Goal: Task Accomplishment & Management: Use online tool/utility

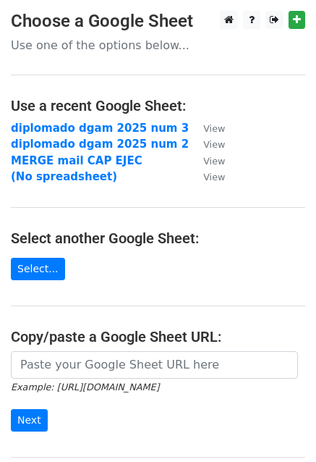
scroll to position [145, 0]
click at [35, 265] on link "Select..." at bounding box center [38, 269] width 54 height 22
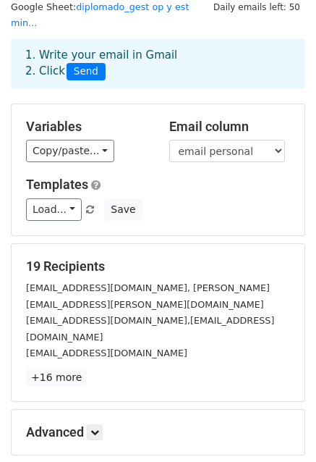
scroll to position [156, 0]
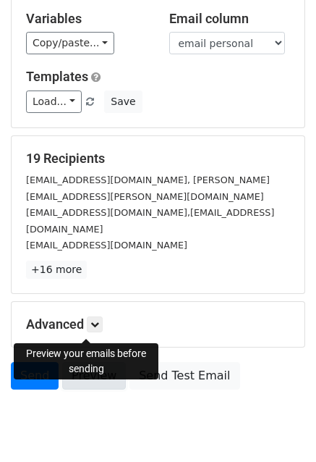
click at [87, 362] on link "Preview" at bounding box center [94, 376] width 64 height 28
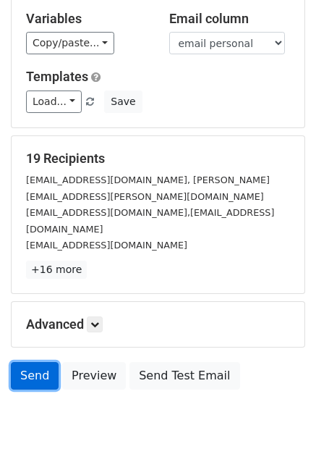
click at [34, 362] on link "Send" at bounding box center [35, 376] width 48 height 28
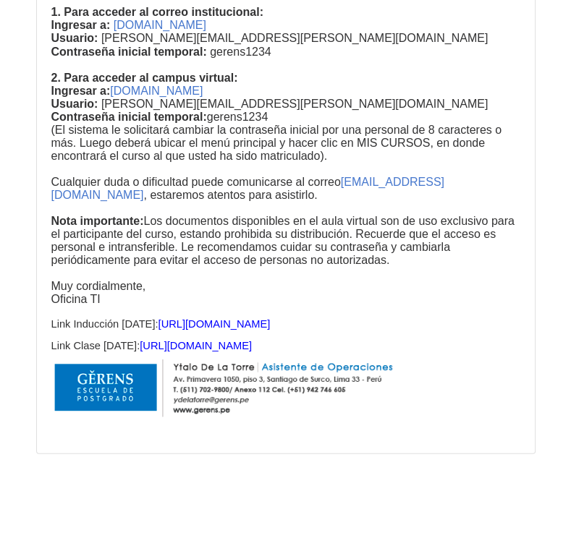
scroll to position [15664, 0]
